Goal: Information Seeking & Learning: Learn about a topic

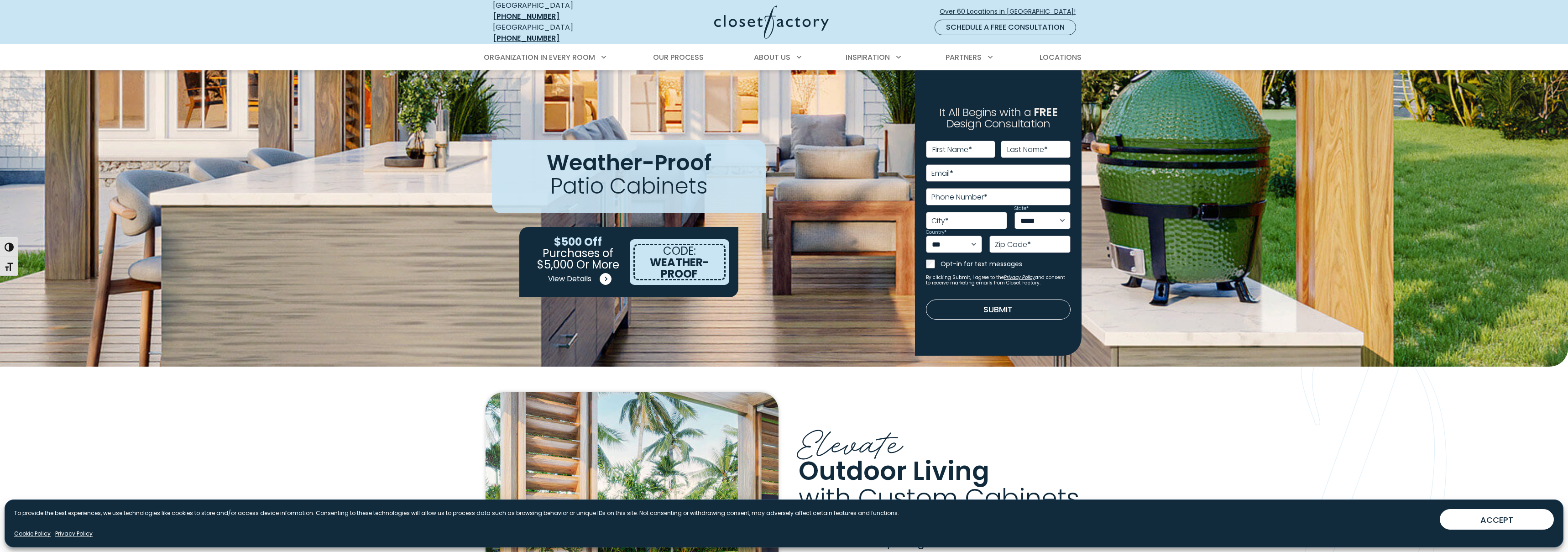
click at [604, 273] on span at bounding box center [605, 279] width 12 height 12
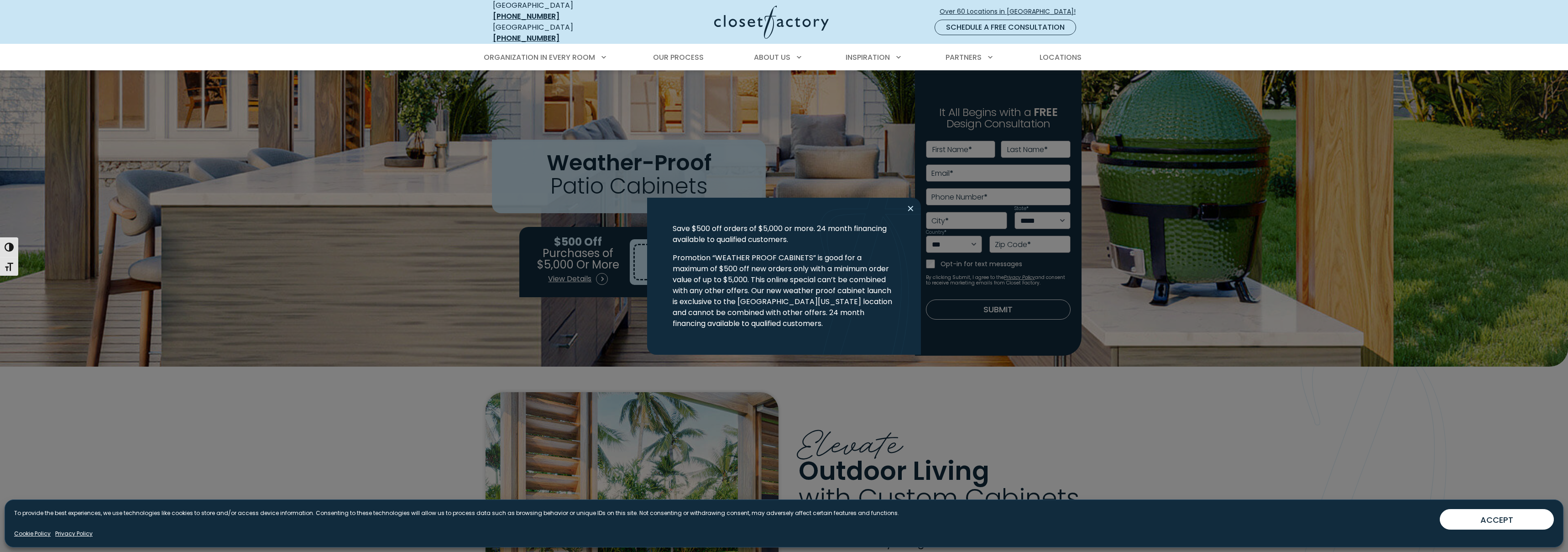
click at [912, 208] on button "Close modal" at bounding box center [910, 208] width 13 height 15
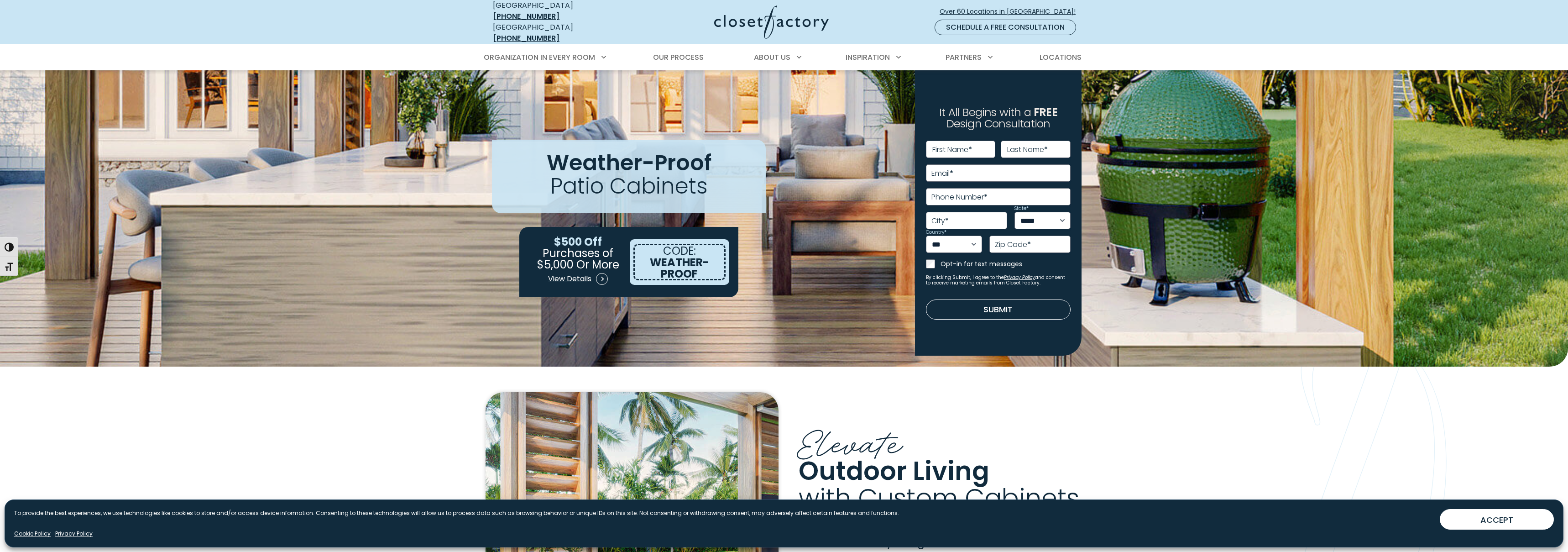
click at [660, 257] on span "WEATHER-PROOF" at bounding box center [680, 268] width 60 height 26
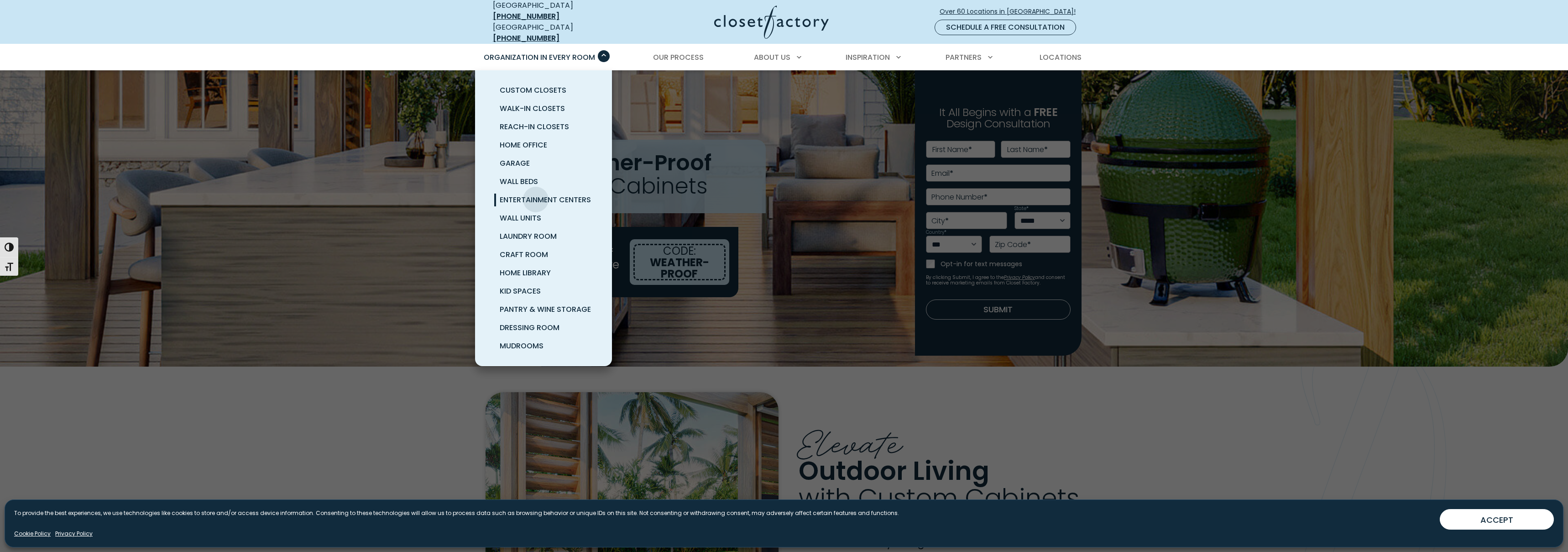
click at [536, 195] on span "Entertainment Centers" at bounding box center [545, 200] width 91 height 10
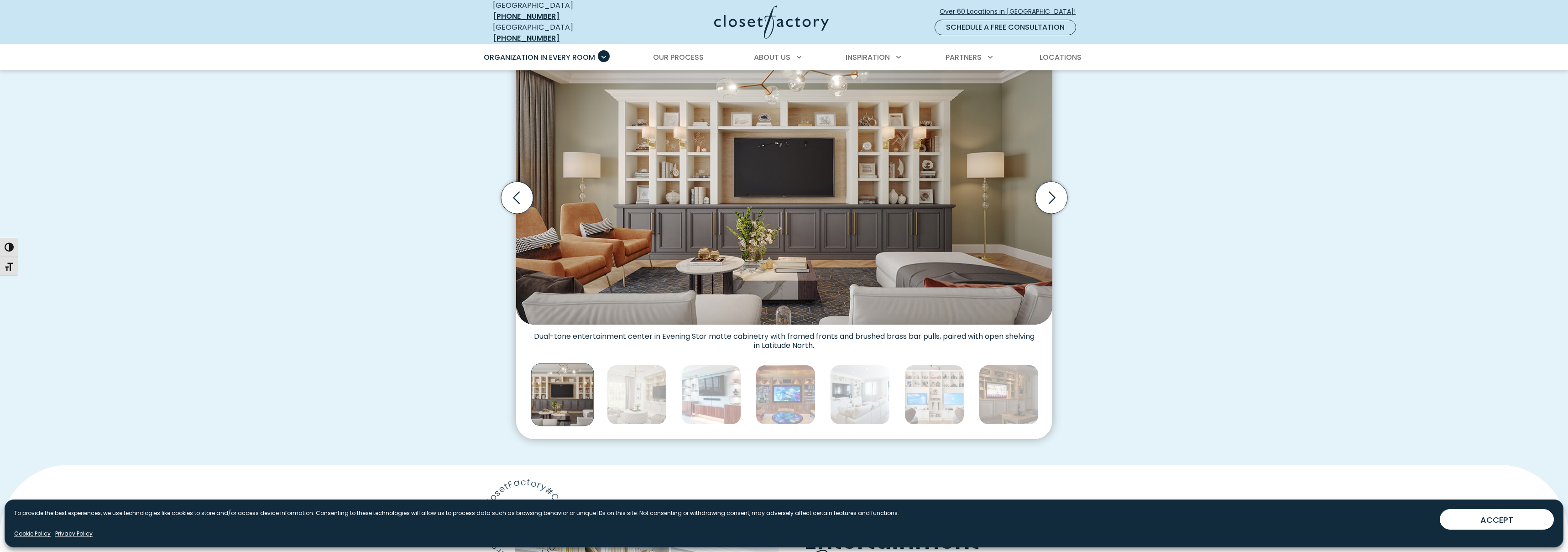
scroll to position [334, 0]
click at [658, 393] on img "Thumbnail Gallery" at bounding box center [637, 394] width 60 height 60
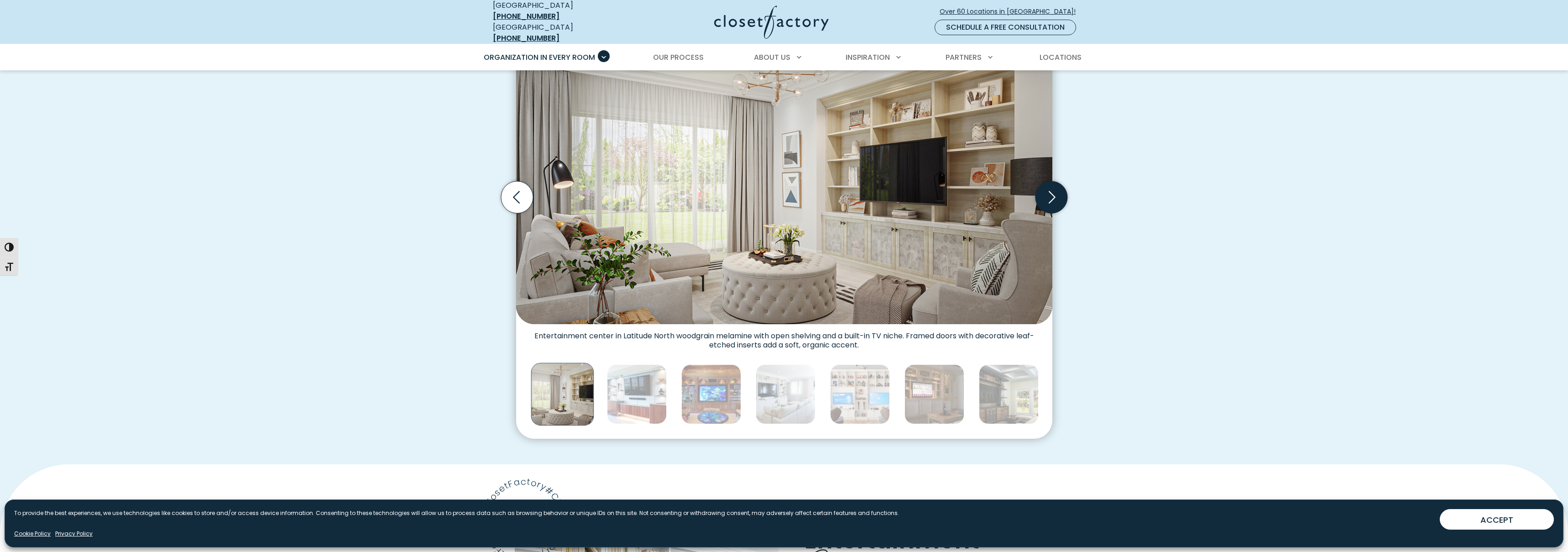
click at [1053, 191] on icon "Next slide" at bounding box center [1052, 197] width 7 height 12
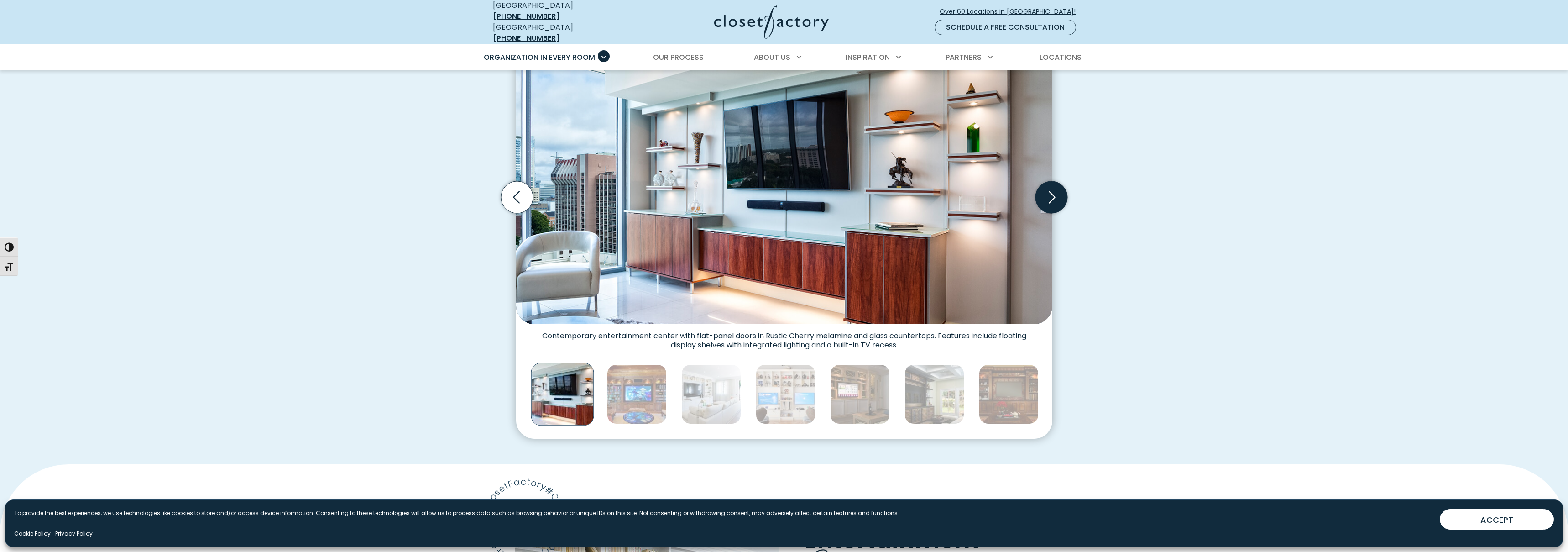
click at [1053, 191] on icon "Next slide" at bounding box center [1052, 197] width 7 height 12
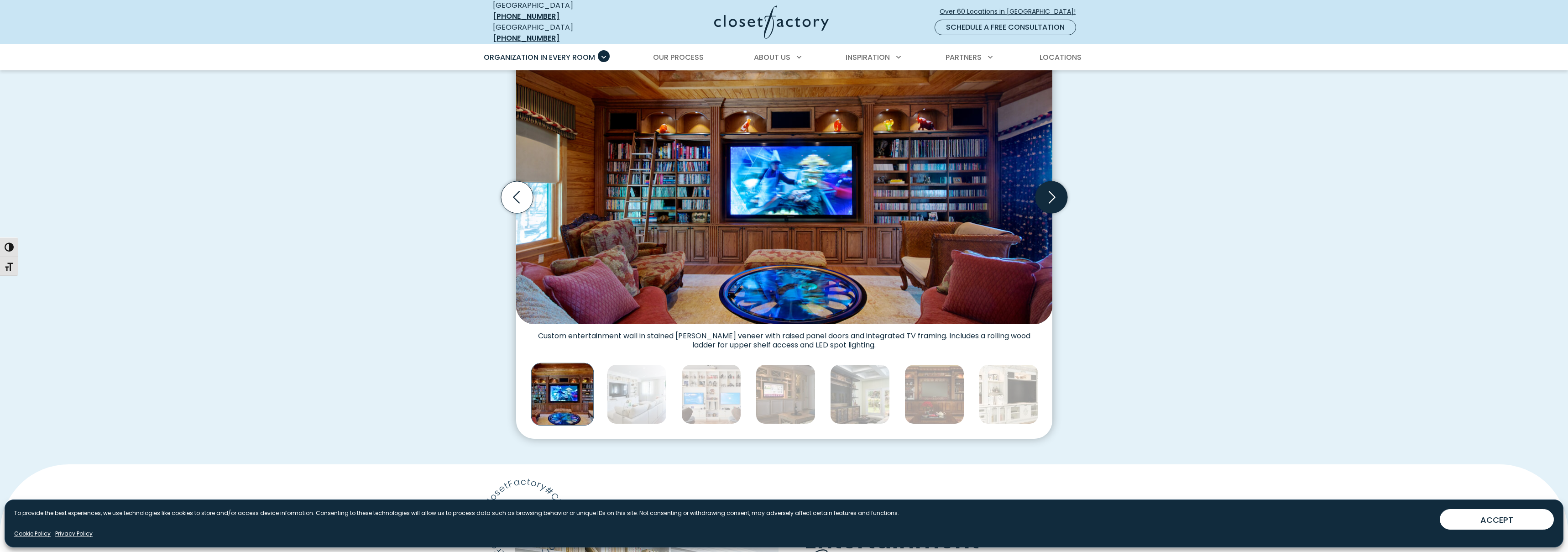
click at [1053, 191] on icon "Next slide" at bounding box center [1052, 197] width 7 height 12
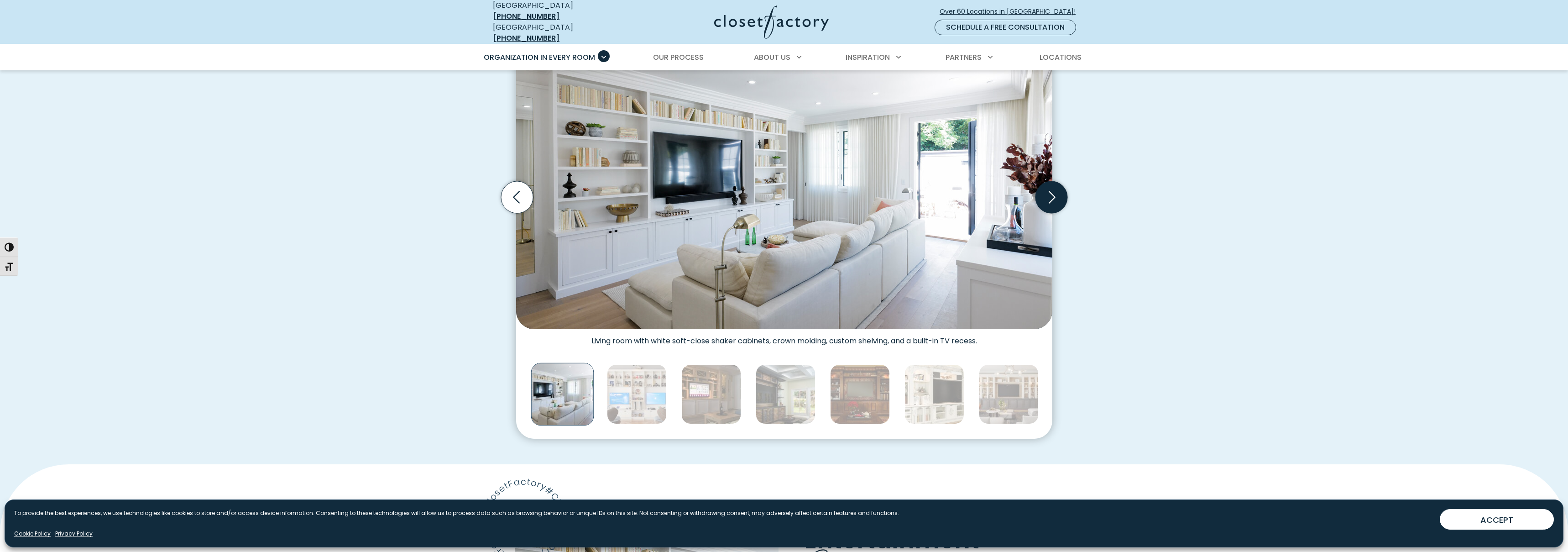
click at [1053, 191] on icon "Next slide" at bounding box center [1052, 197] width 7 height 12
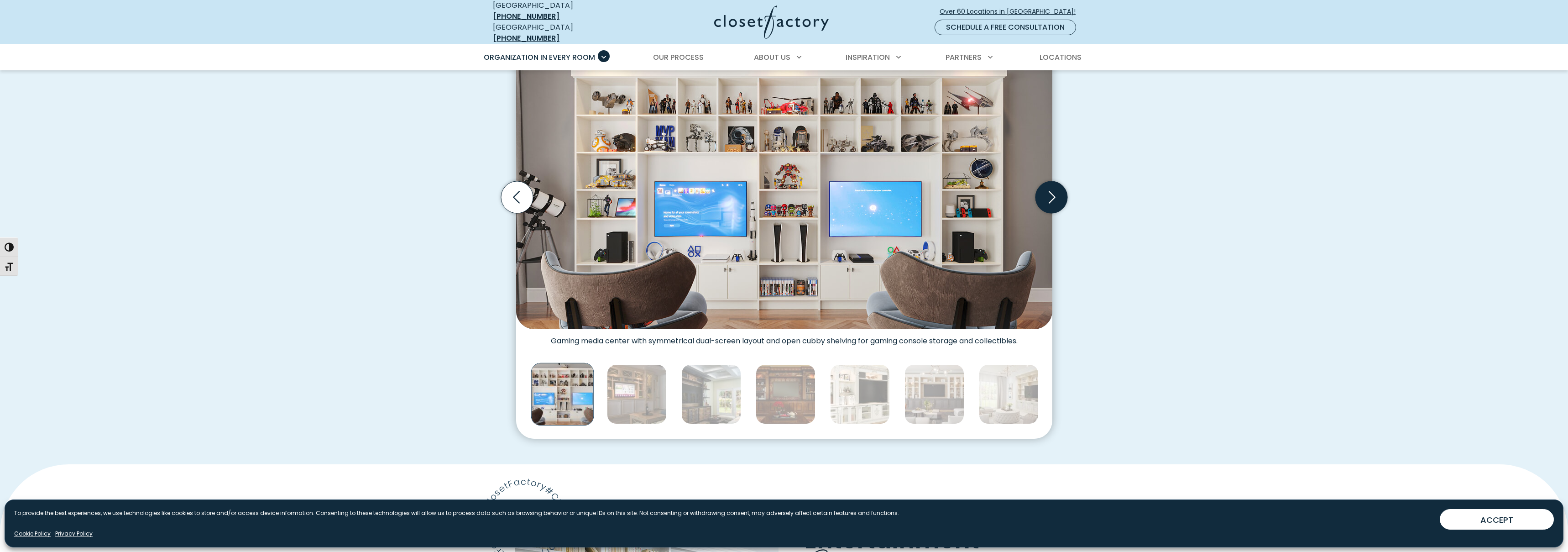
click at [1053, 191] on icon "Next slide" at bounding box center [1052, 197] width 7 height 12
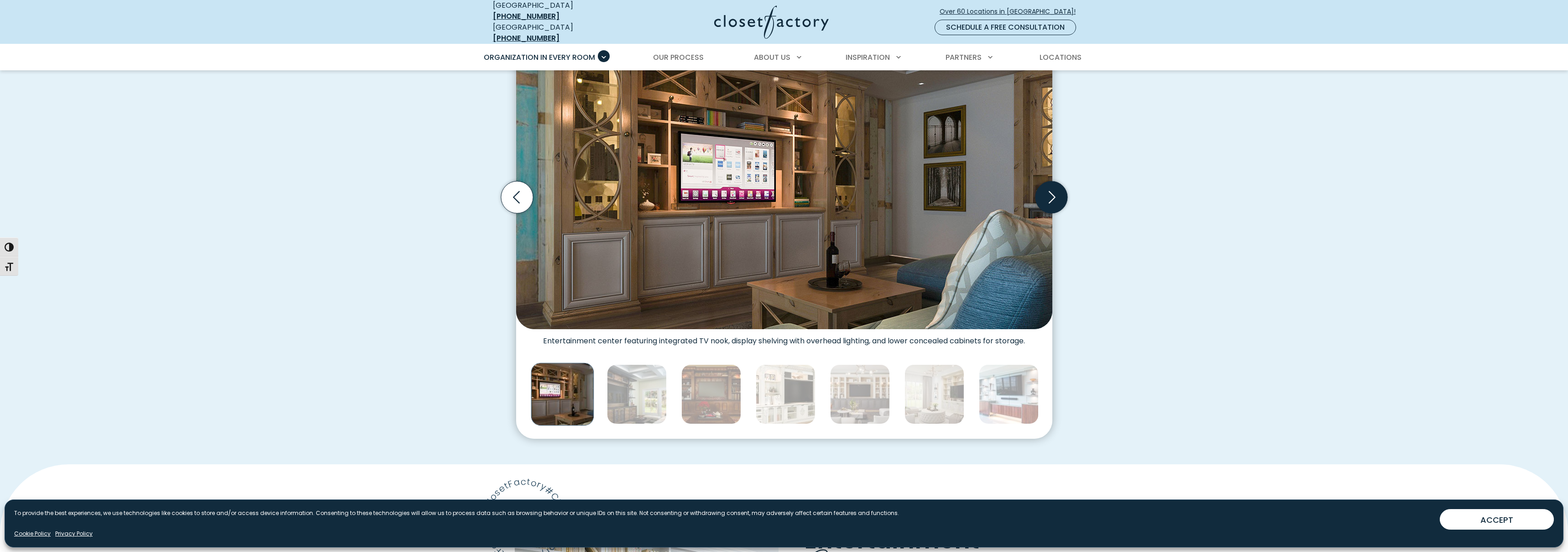
click at [1053, 191] on icon "Next slide" at bounding box center [1052, 197] width 7 height 12
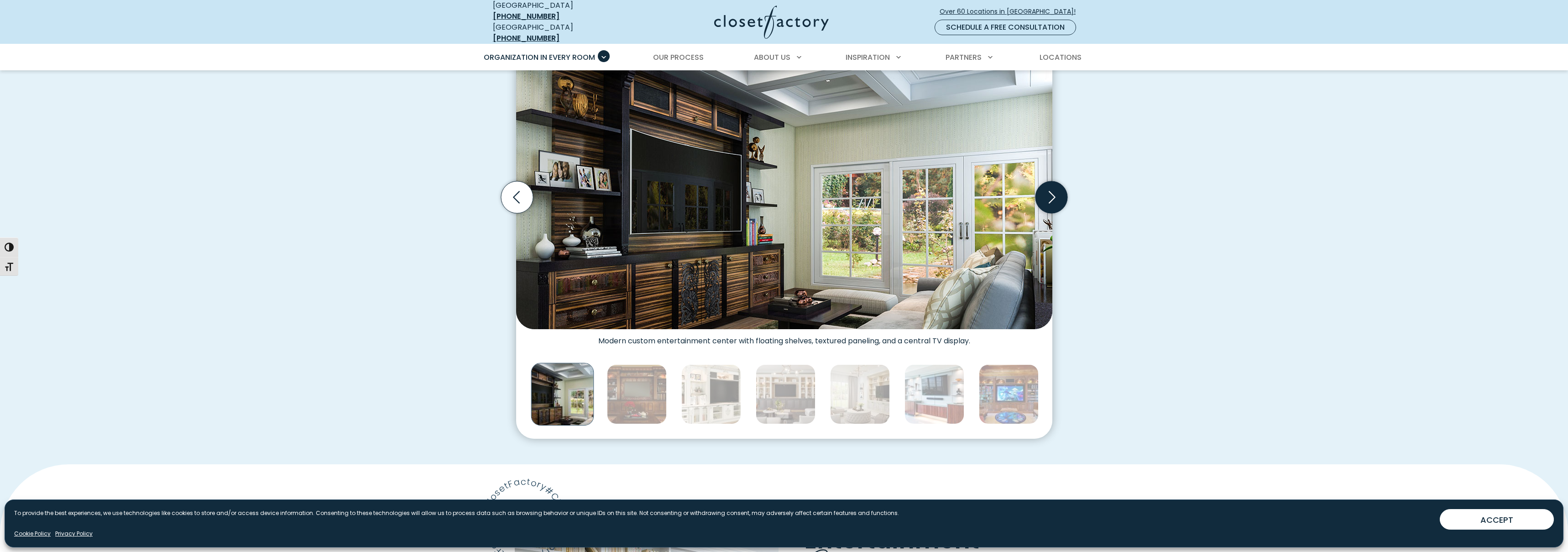
click at [1053, 191] on icon "Next slide" at bounding box center [1052, 197] width 7 height 12
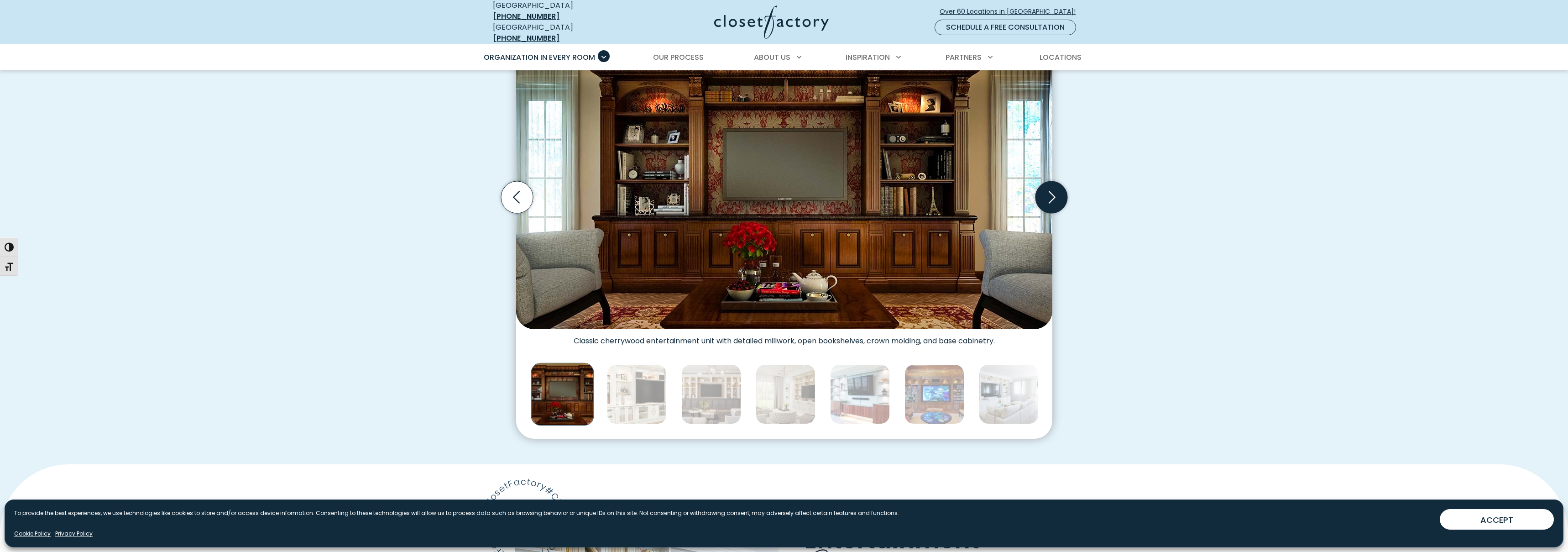
click at [1053, 191] on icon "Next slide" at bounding box center [1052, 197] width 7 height 12
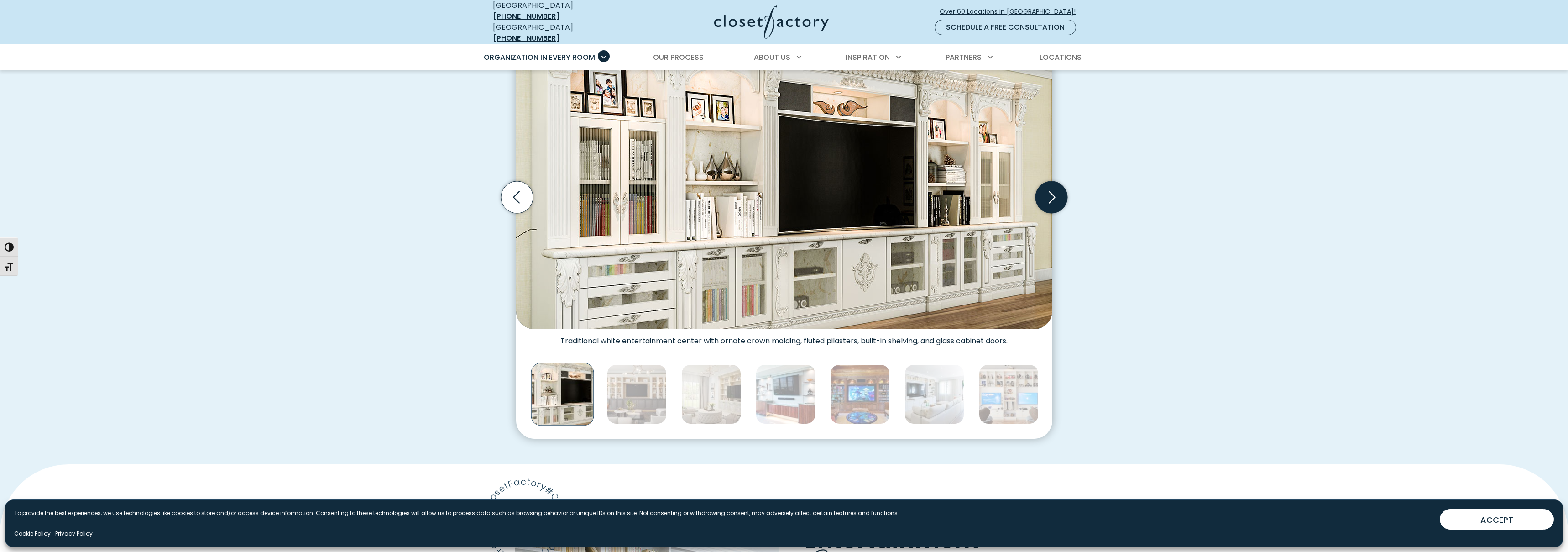
click at [1053, 191] on icon "Next slide" at bounding box center [1052, 197] width 7 height 12
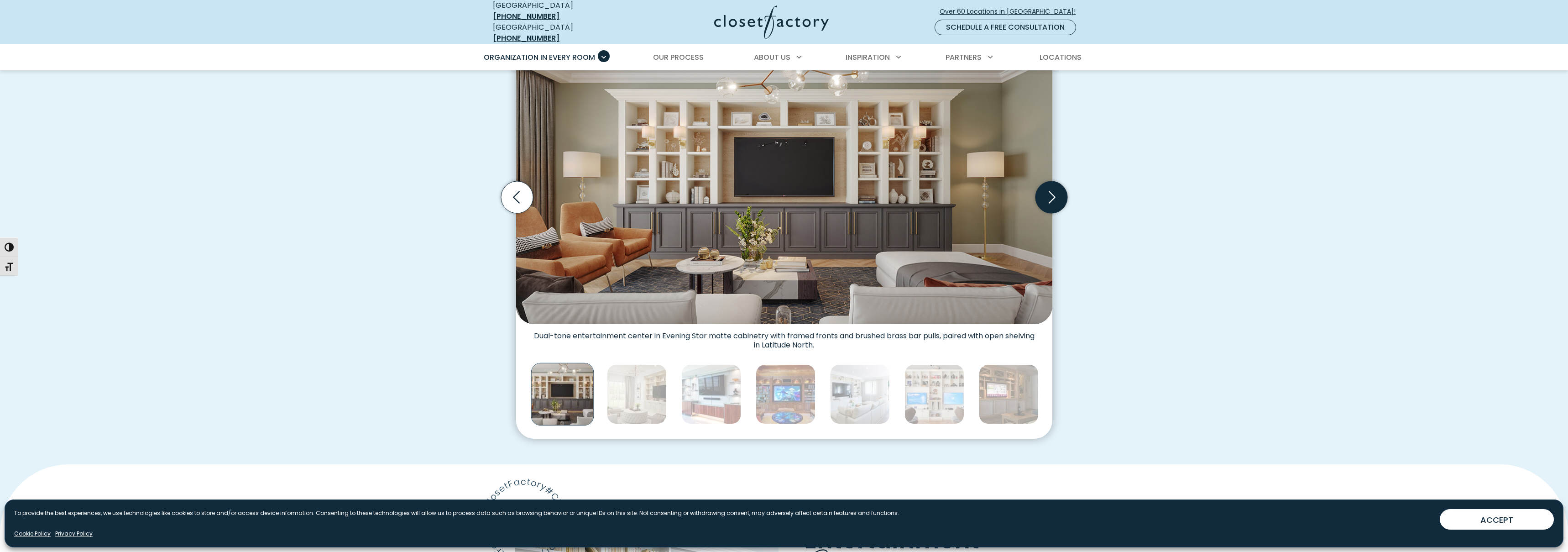
click at [1053, 191] on icon "Next slide" at bounding box center [1052, 197] width 7 height 12
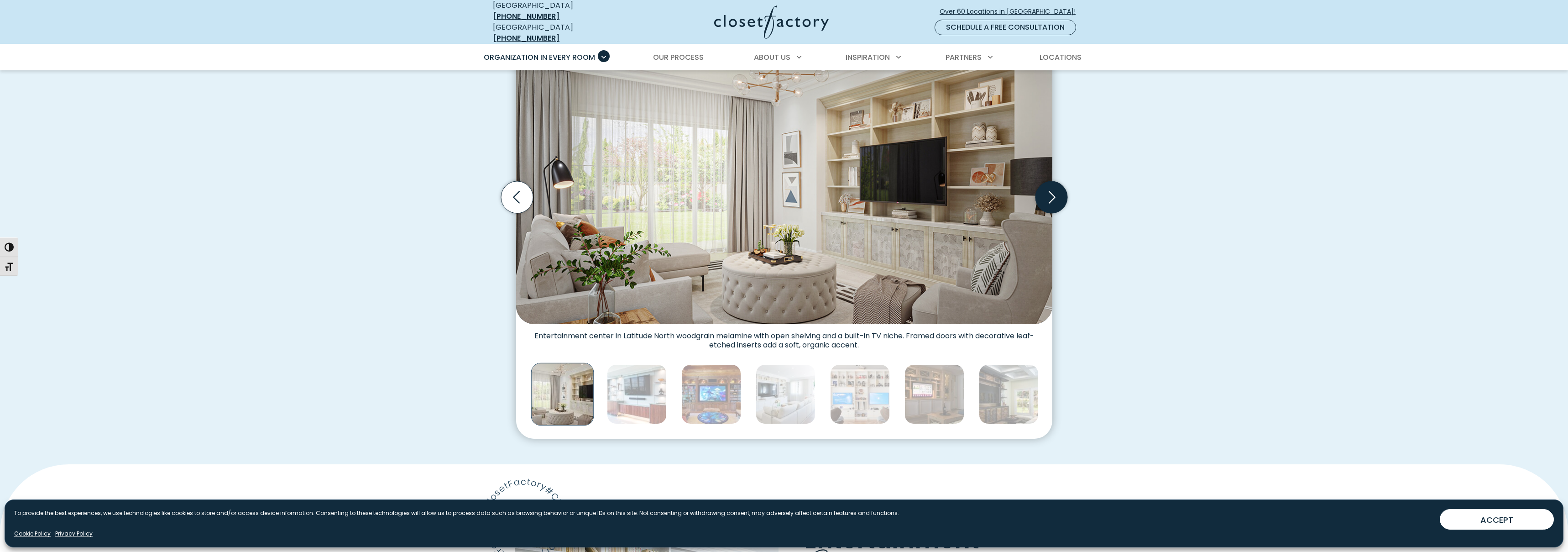
click at [1053, 191] on icon "Next slide" at bounding box center [1052, 197] width 7 height 12
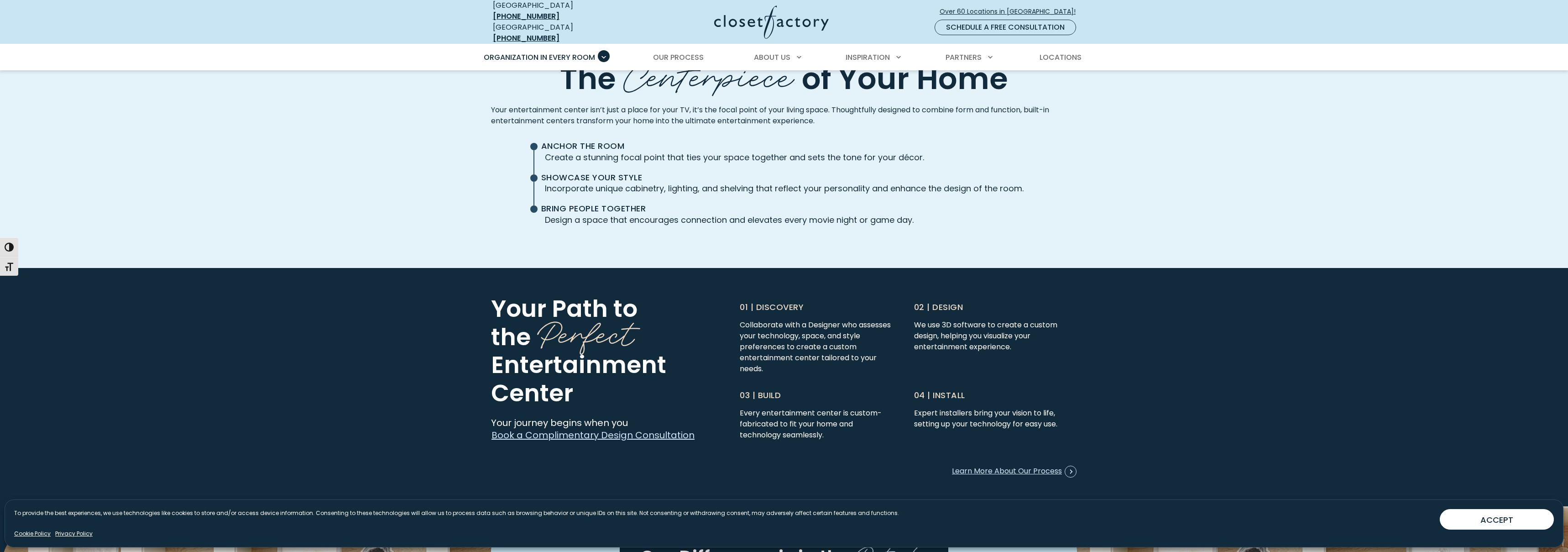
scroll to position [2223, 0]
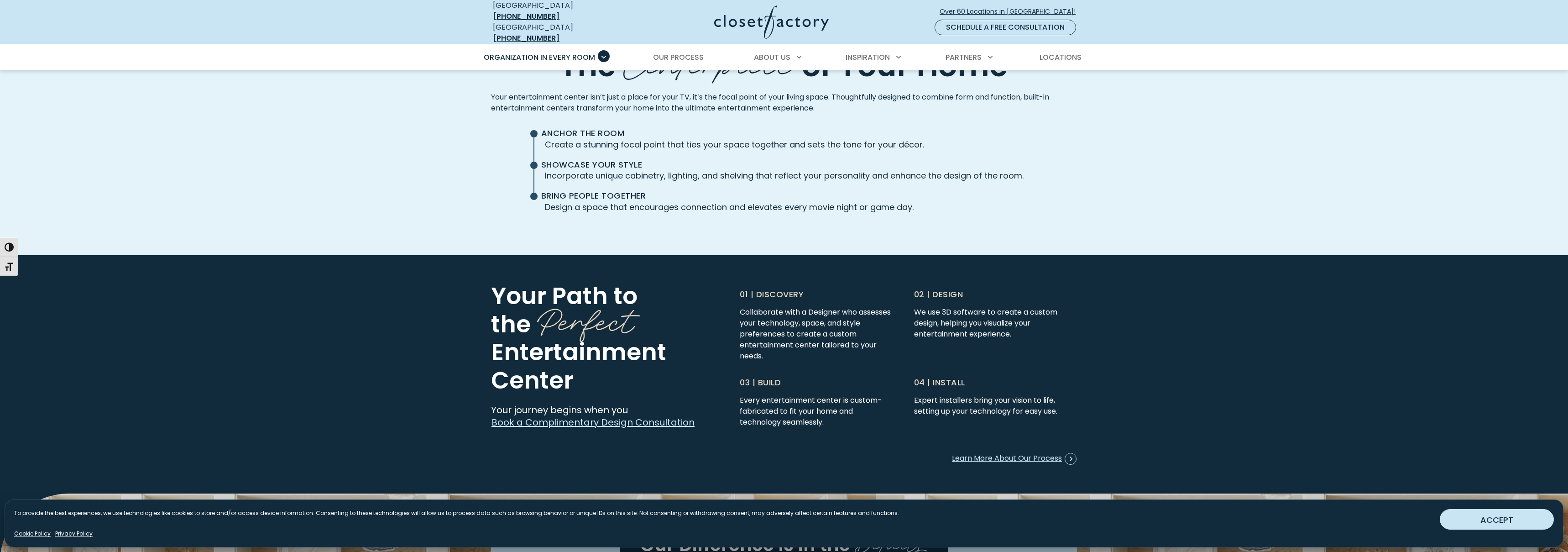
click at [1474, 517] on button "ACCEPT" at bounding box center [1497, 519] width 114 height 21
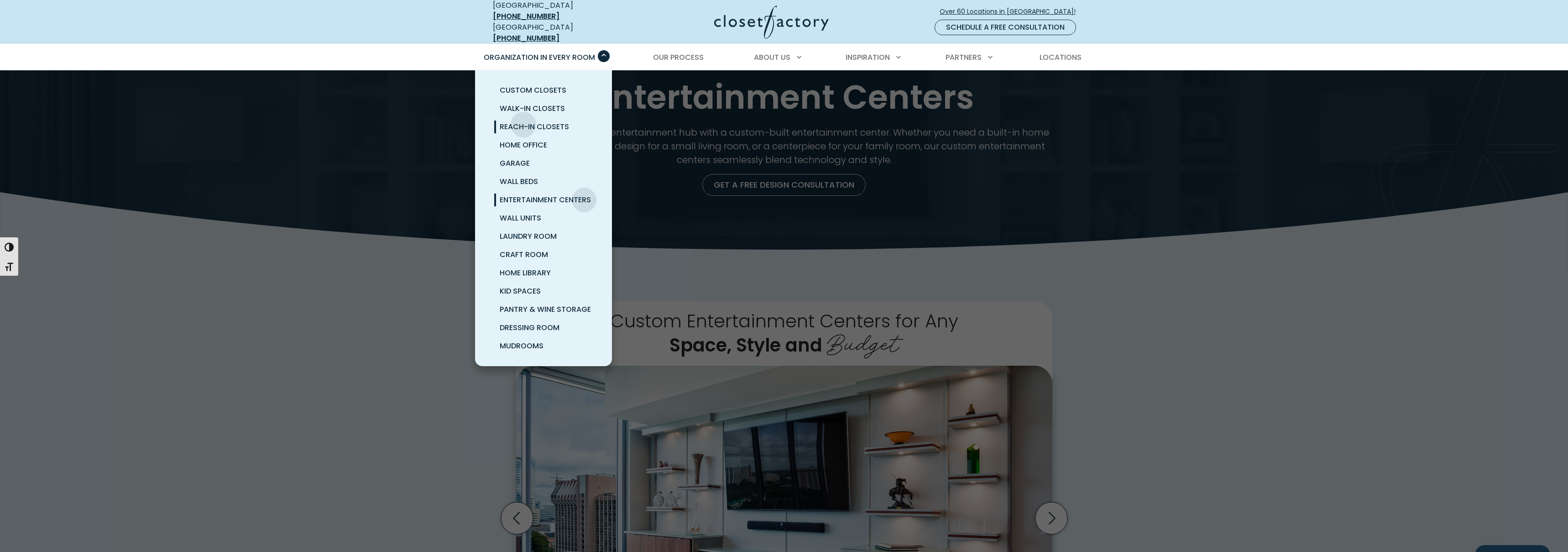
scroll to position [14, 0]
click at [536, 105] on span "Walk-In Closets" at bounding box center [532, 108] width 65 height 10
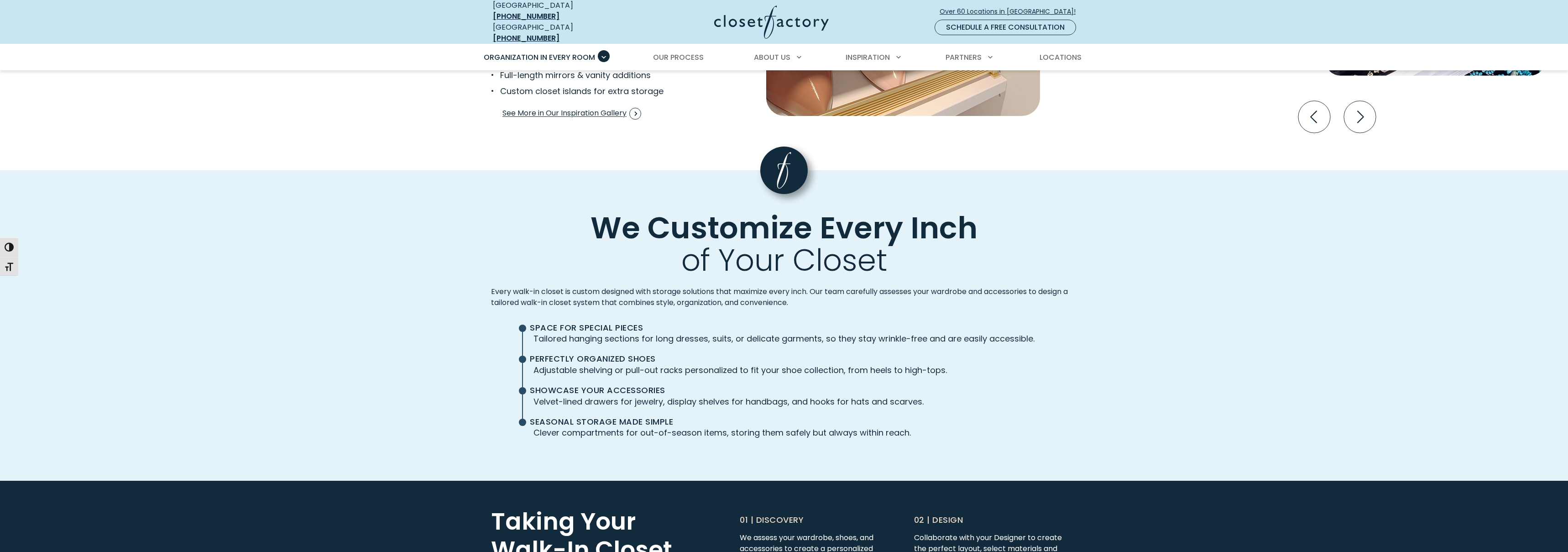
scroll to position [2039, 0]
